Goal: Use online tool/utility: Utilize a website feature to perform a specific function

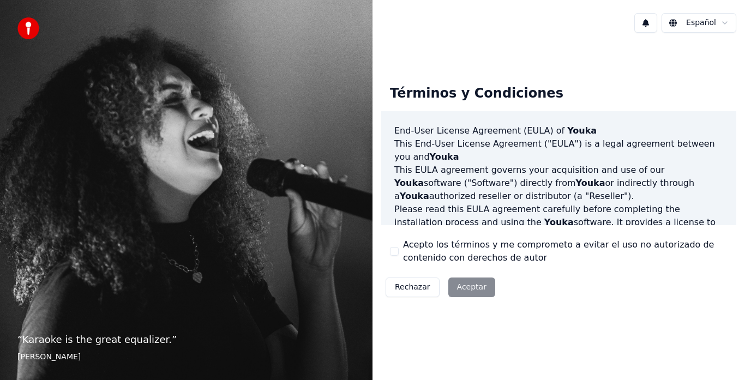
click at [461, 286] on div "Rechazar Aceptar" at bounding box center [440, 287] width 118 height 28
click at [396, 254] on button "Acepto los términos y me comprometo a evitar el uso no autorizado de contenido …" at bounding box center [394, 251] width 9 height 9
click at [465, 284] on button "Aceptar" at bounding box center [471, 288] width 47 height 20
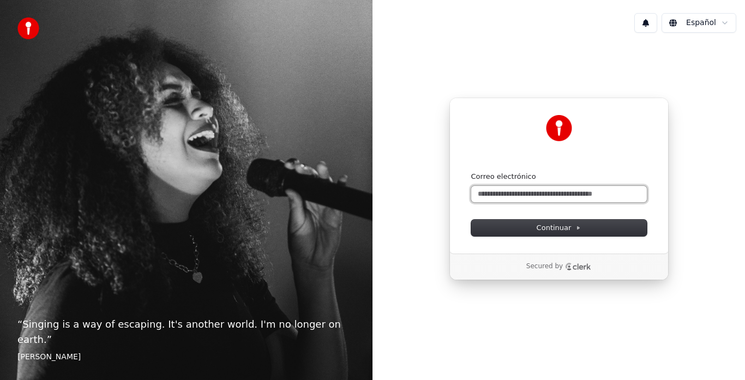
click at [568, 196] on input "Correo electrónico" at bounding box center [559, 194] width 176 height 16
click at [471, 172] on button "submit" at bounding box center [471, 172] width 0 height 0
type input "**********"
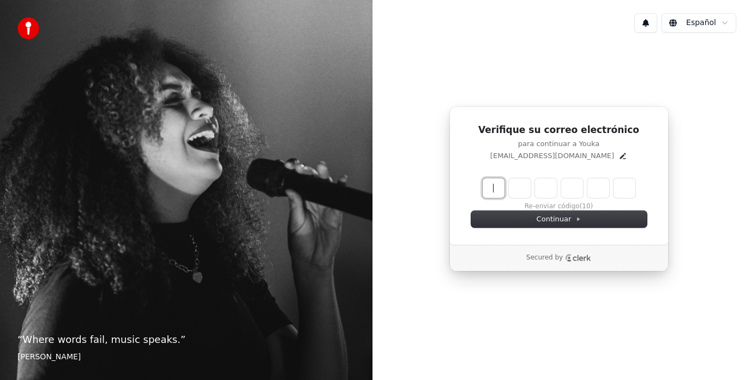
click at [498, 188] on input "Enter verification code" at bounding box center [570, 188] width 174 height 20
type input "******"
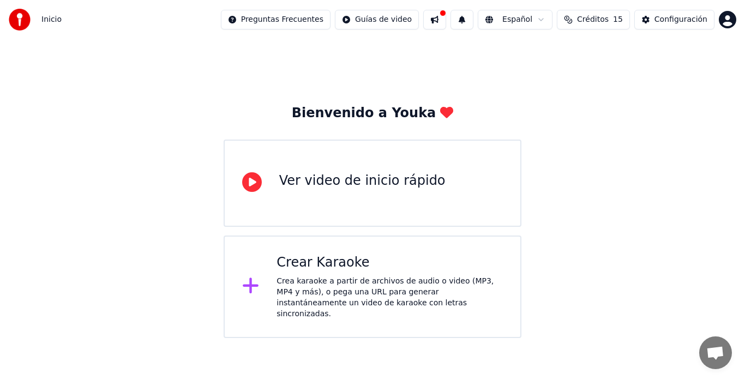
click at [425, 180] on div "Ver video de inicio rápido" at bounding box center [362, 180] width 166 height 17
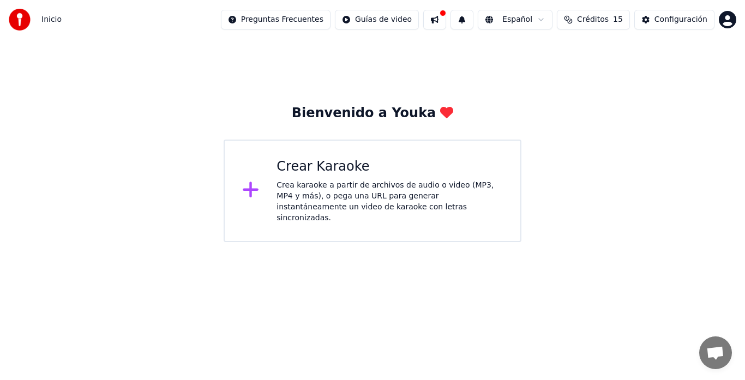
click at [390, 170] on div "Crear Karaoke" at bounding box center [389, 166] width 226 height 17
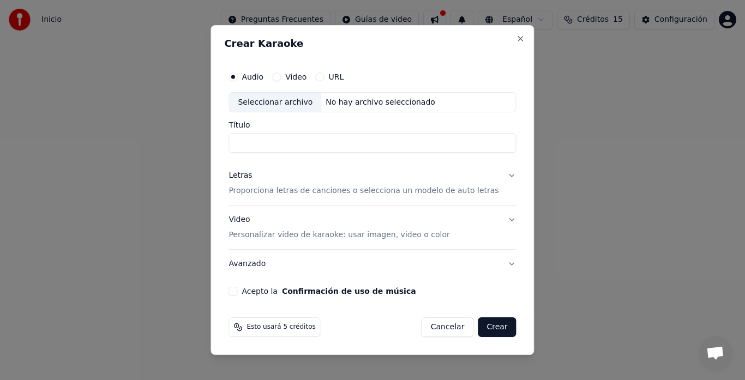
click at [340, 73] on label "URL" at bounding box center [335, 77] width 15 height 8
click at [324, 73] on button "URL" at bounding box center [319, 77] width 9 height 9
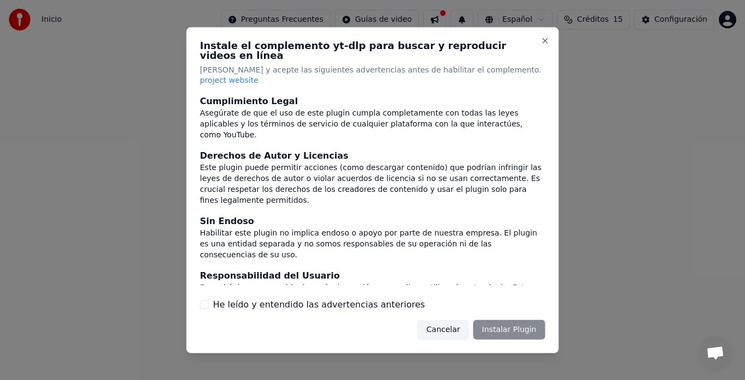
click at [376, 298] on label "He leído y entendido las advertencias anteriores" at bounding box center [319, 304] width 212 height 13
click at [209, 300] on button "He leído y entendido las advertencias anteriores" at bounding box center [204, 304] width 9 height 9
click at [502, 321] on button "Instalar Plugin" at bounding box center [509, 330] width 72 height 20
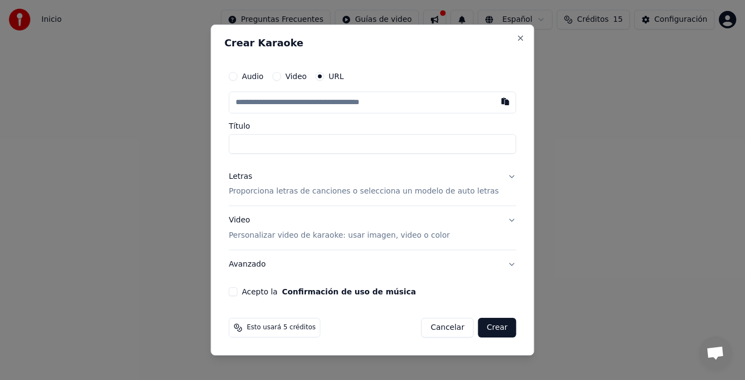
click at [453, 333] on button "Cancelar" at bounding box center [447, 328] width 52 height 20
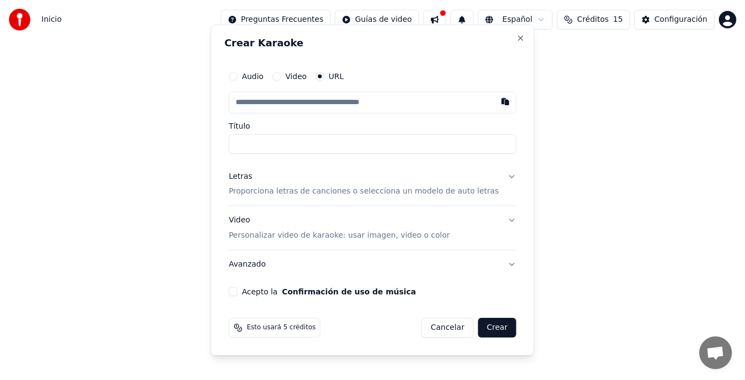
click at [450, 332] on button "Cancelar" at bounding box center [447, 328] width 52 height 20
